Goal: Transaction & Acquisition: Book appointment/travel/reservation

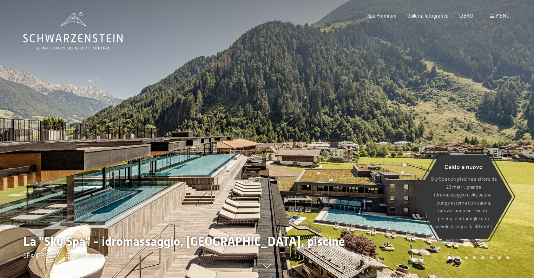
click at [507, 17] on font "menu" at bounding box center [502, 16] width 13 height 6
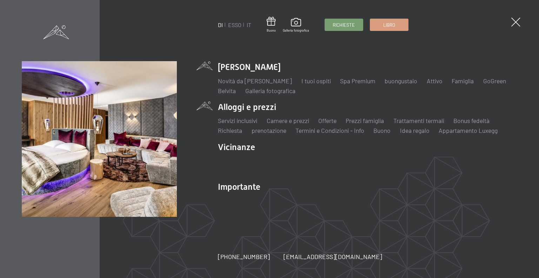
click at [261, 109] on li "Alloggi e prezzi Servizi inclusivi Camere e prezzi lista Offerte lista Prezzi f…" at bounding box center [368, 118] width 300 height 34
click at [287, 120] on font "Camere e prezzi" at bounding box center [288, 121] width 42 height 8
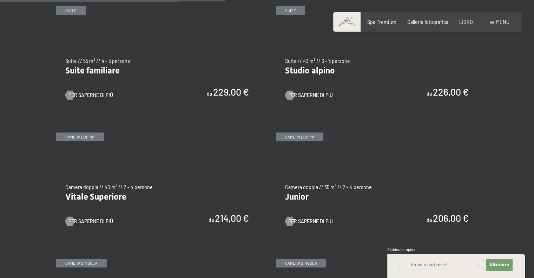
scroll to position [830, 0]
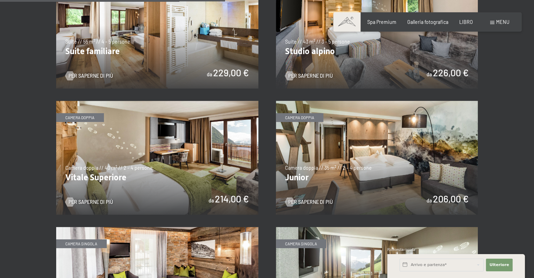
drag, startPoint x: 535, startPoint y: 23, endPoint x: 532, endPoint y: 121, distance: 98.0
click at [185, 165] on img at bounding box center [157, 158] width 202 height 114
click at [171, 148] on img at bounding box center [157, 158] width 202 height 114
click at [391, 198] on img at bounding box center [377, 158] width 202 height 114
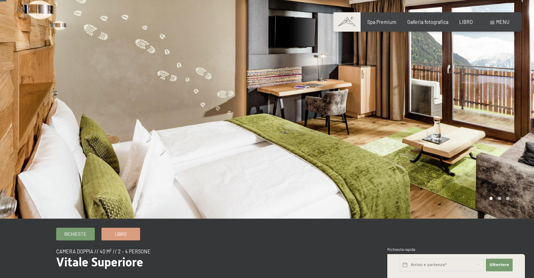
scroll to position [12, 0]
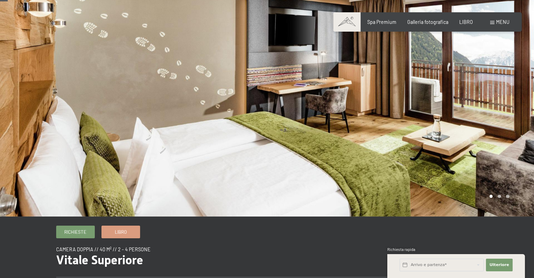
click at [453, 113] on div at bounding box center [400, 102] width 267 height 228
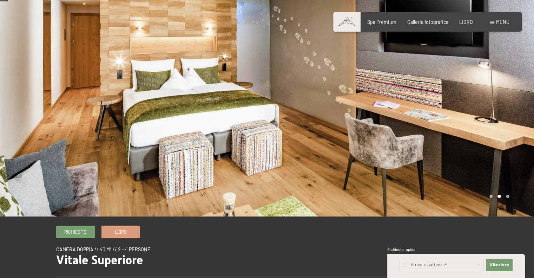
click at [453, 113] on div at bounding box center [400, 102] width 267 height 228
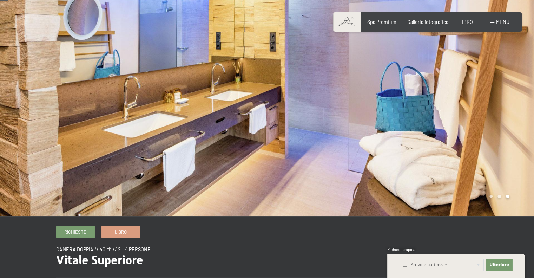
click at [62, 117] on div at bounding box center [133, 102] width 267 height 228
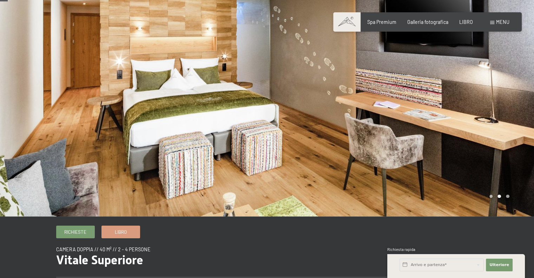
click at [62, 117] on div at bounding box center [133, 102] width 267 height 228
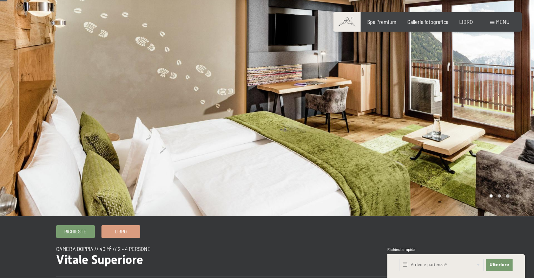
scroll to position [0, 0]
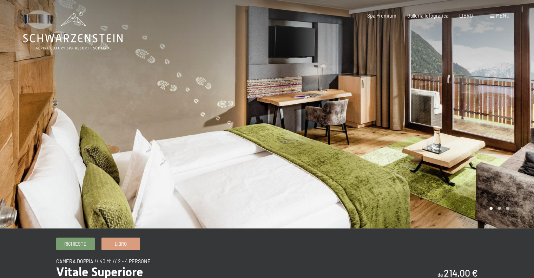
click at [485, 112] on div at bounding box center [400, 114] width 267 height 228
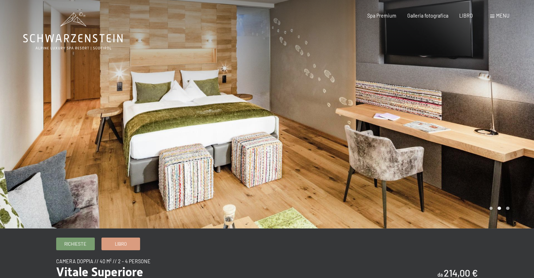
click at [494, 112] on div at bounding box center [400, 114] width 267 height 228
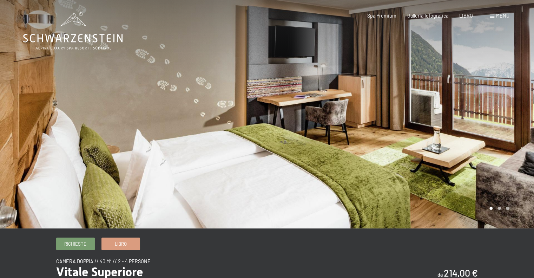
click at [523, 120] on div at bounding box center [400, 114] width 267 height 228
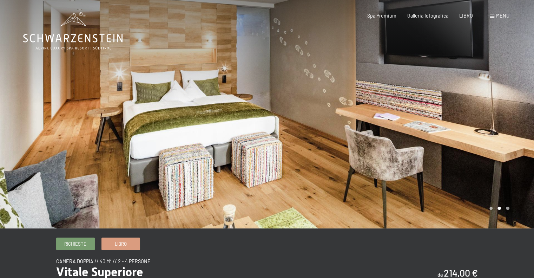
click at [521, 119] on div at bounding box center [400, 114] width 267 height 228
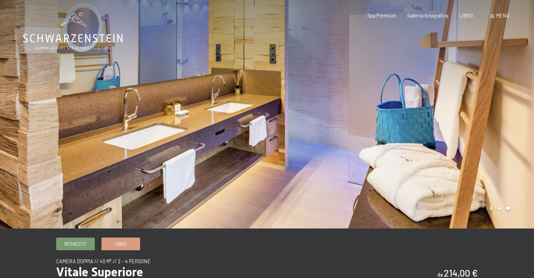
click at [520, 118] on div at bounding box center [400, 114] width 267 height 228
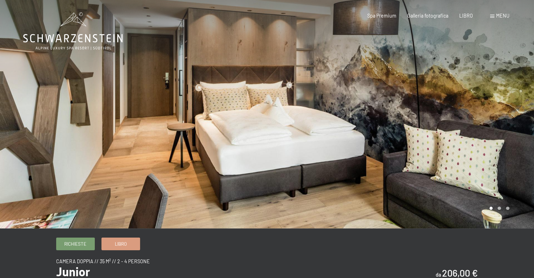
click at [471, 120] on div at bounding box center [400, 114] width 267 height 228
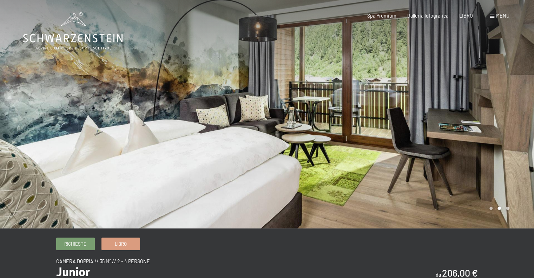
click at [471, 120] on div at bounding box center [400, 114] width 267 height 228
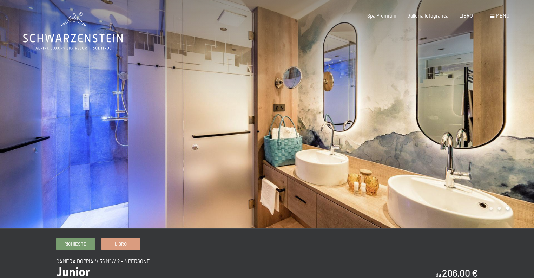
click at [471, 120] on div at bounding box center [400, 114] width 267 height 228
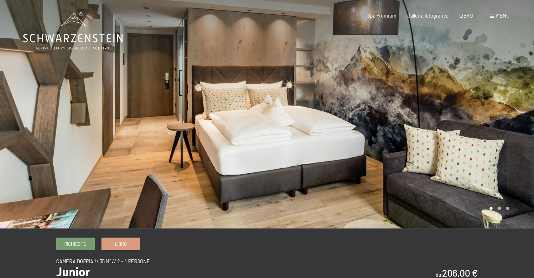
click at [471, 120] on div at bounding box center [400, 114] width 267 height 228
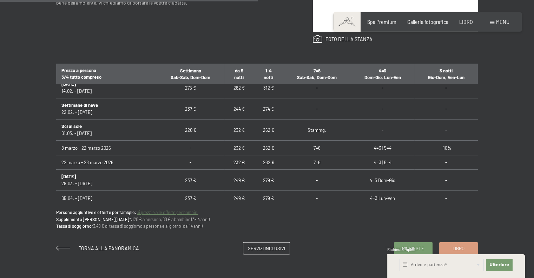
scroll to position [39, 0]
